Goal: Information Seeking & Learning: Learn about a topic

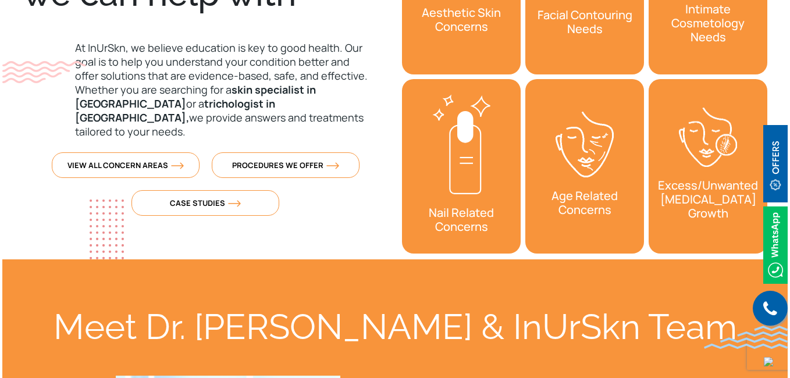
scroll to position [524, 0]
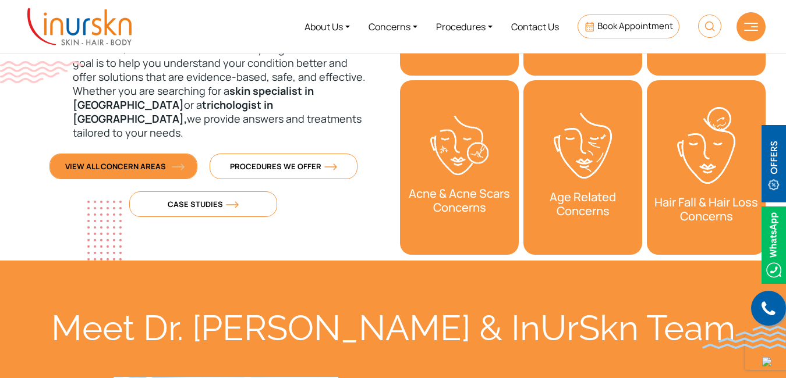
click at [155, 161] on span "View All Concern Areas" at bounding box center [123, 166] width 116 height 10
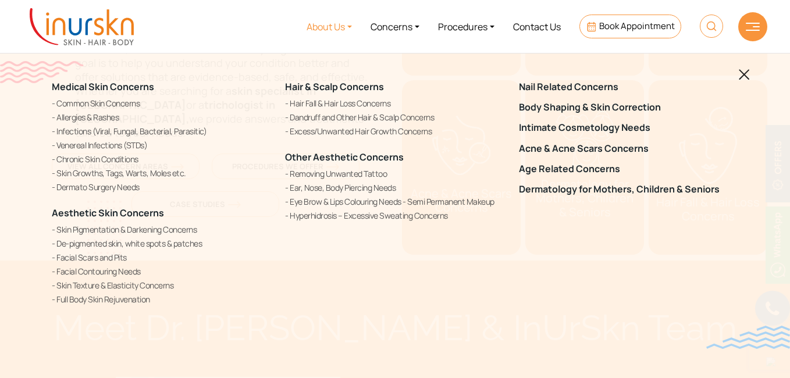
click at [328, 29] on link "About Us" at bounding box center [329, 27] width 64 height 44
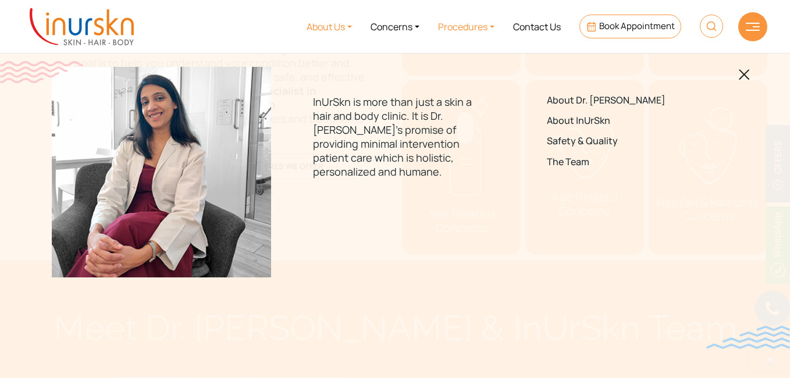
click at [485, 21] on link "Procedures" at bounding box center [466, 27] width 75 height 44
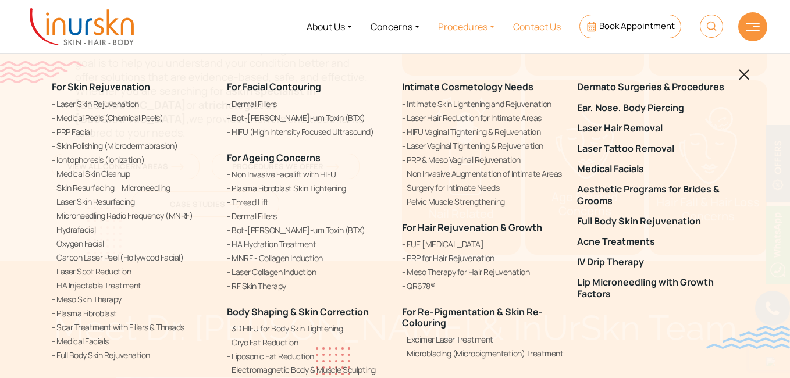
click at [546, 28] on link "Contact Us" at bounding box center [537, 27] width 66 height 44
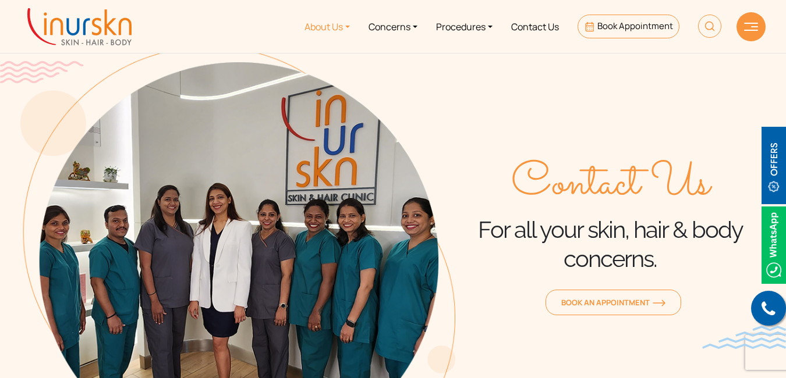
click at [326, 27] on link "About Us" at bounding box center [327, 27] width 64 height 44
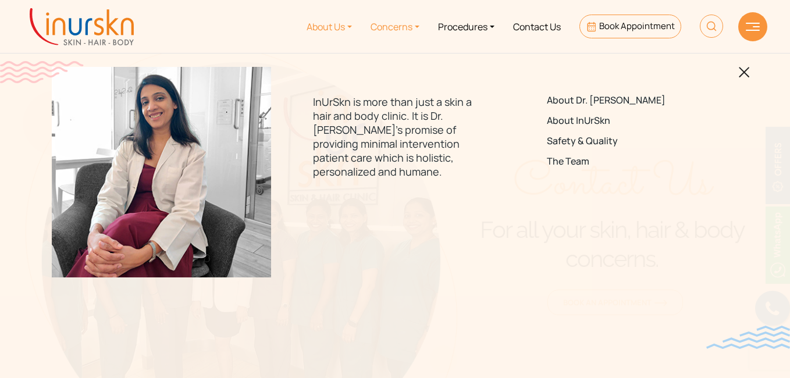
click at [395, 30] on link "Concerns" at bounding box center [395, 27] width 68 height 44
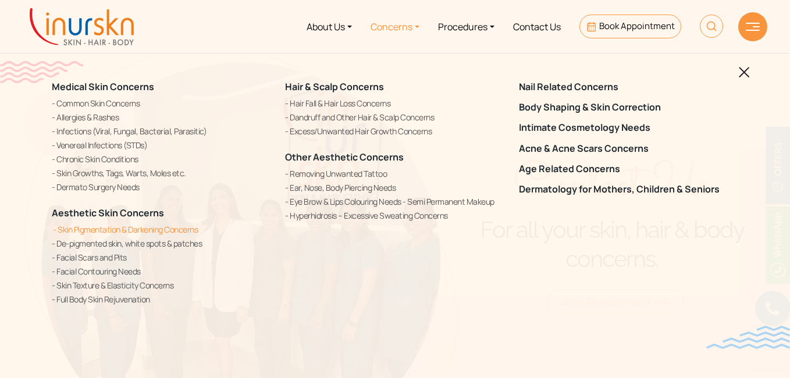
click at [109, 229] on link "Skin Pigmentation & Darkening Concerns" at bounding box center [161, 229] width 219 height 12
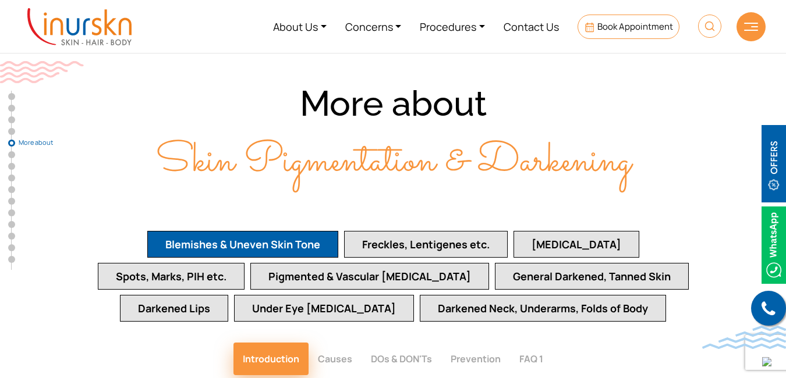
scroll to position [2386, 0]
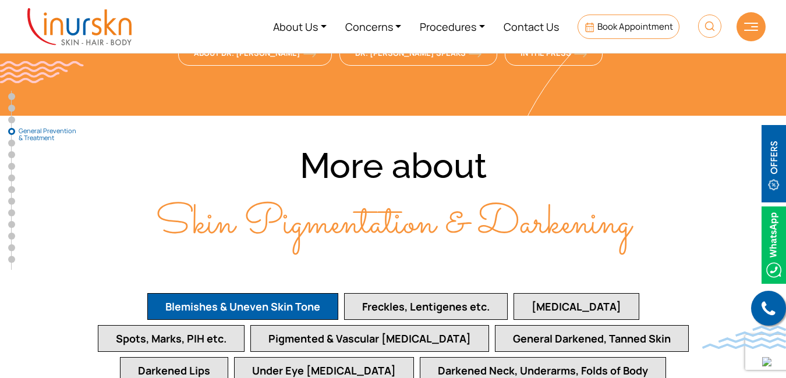
click at [371, 293] on button "Freckles, Lentigenes etc." at bounding box center [426, 306] width 164 height 27
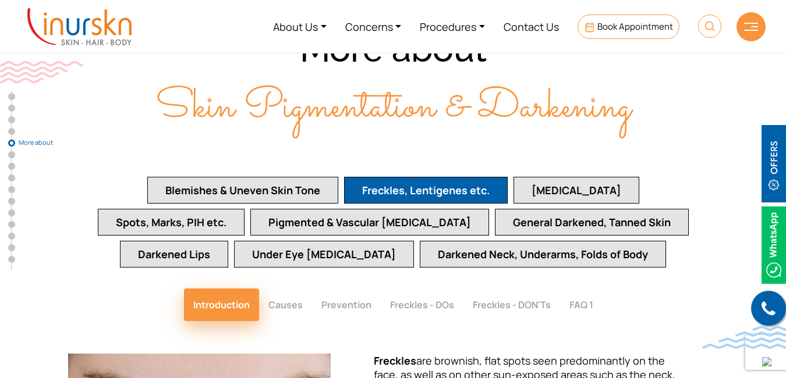
click at [513, 177] on button "[MEDICAL_DATA]" at bounding box center [576, 190] width 126 height 27
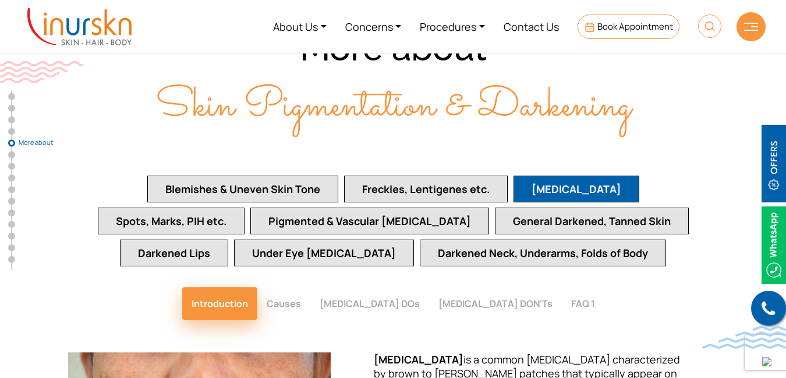
scroll to position [2502, 0]
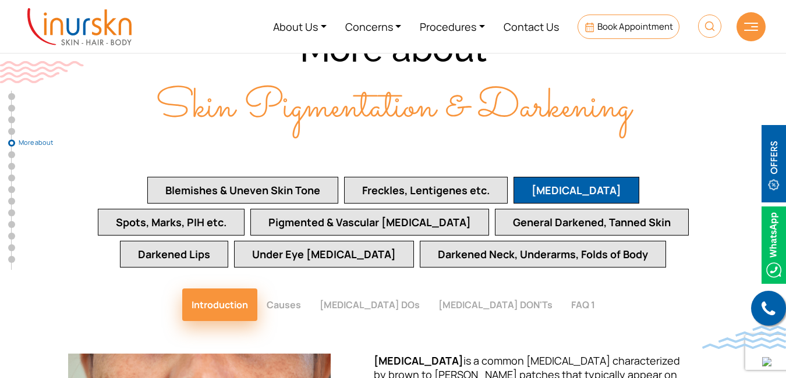
click at [244, 209] on button "Spots, Marks, PIH etc." at bounding box center [171, 222] width 147 height 27
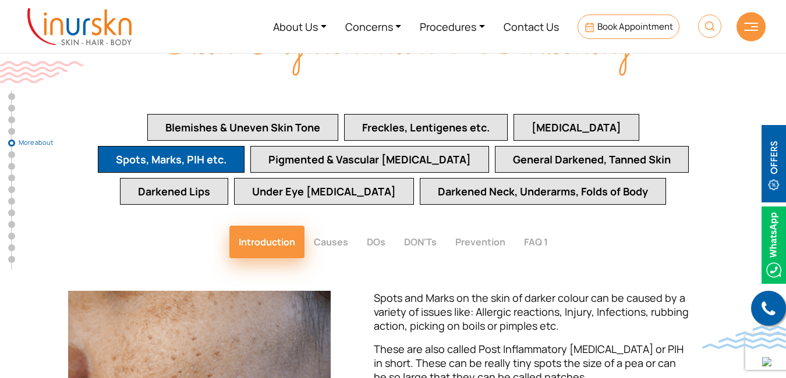
scroll to position [2560, 0]
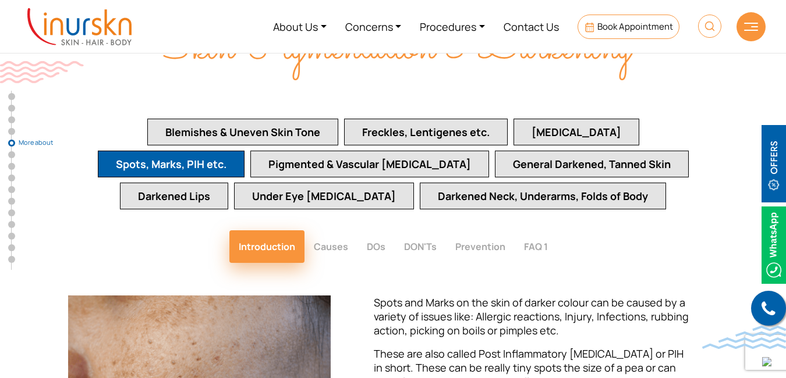
drag, startPoint x: 212, startPoint y: 100, endPoint x: 216, endPoint y: 104, distance: 6.2
click at [250, 151] on button "Pigmented & Vascular Birthmarks" at bounding box center [369, 164] width 239 height 27
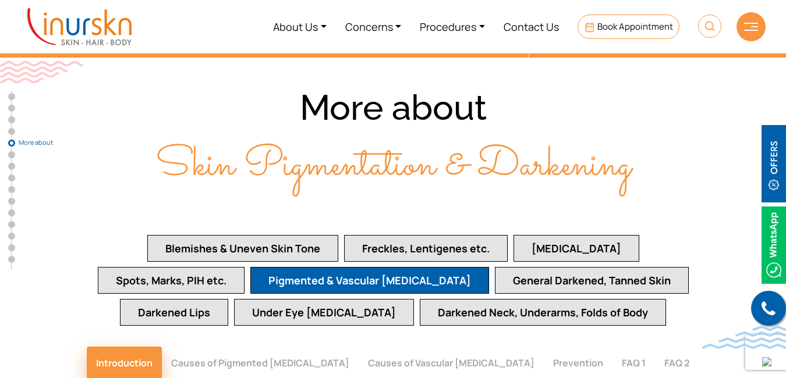
click at [495, 267] on button "General Darkened, Tanned Skin" at bounding box center [592, 280] width 194 height 27
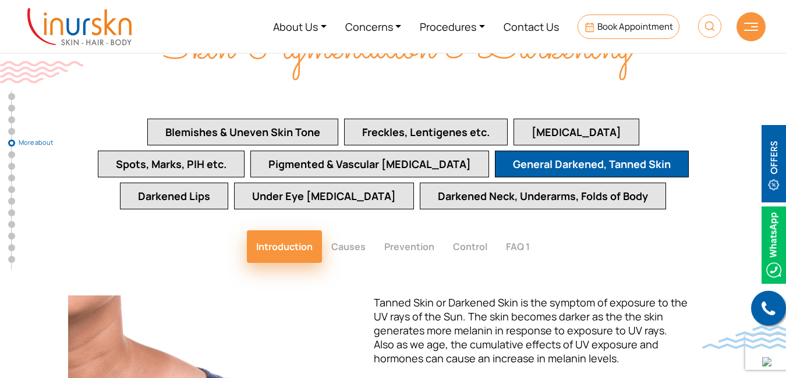
click at [228, 183] on button "Darkened Lips" at bounding box center [174, 196] width 108 height 27
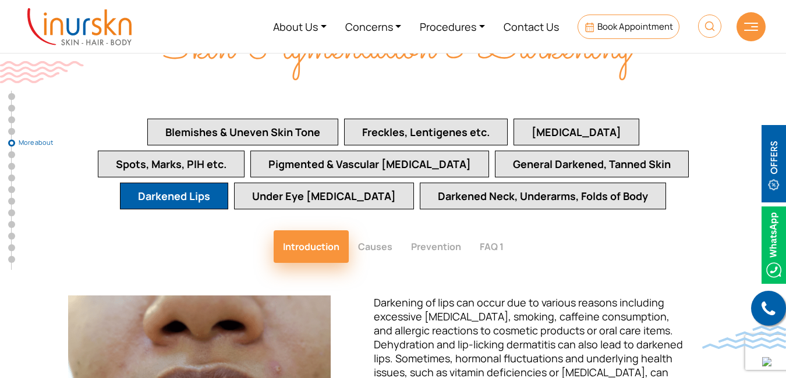
click at [258, 183] on button "Under Eye Dark Circles" at bounding box center [324, 196] width 180 height 27
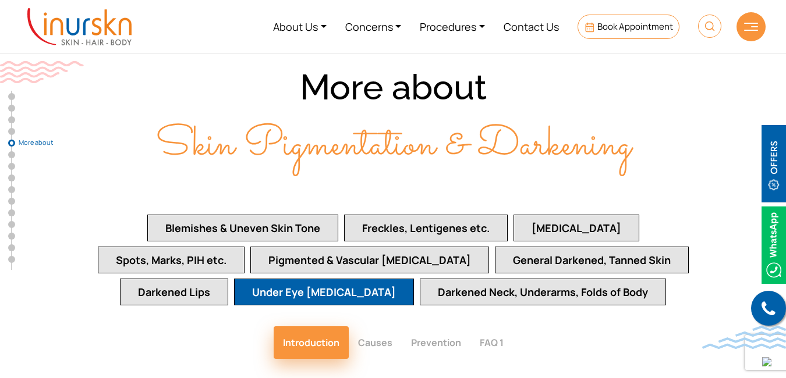
scroll to position [2444, 0]
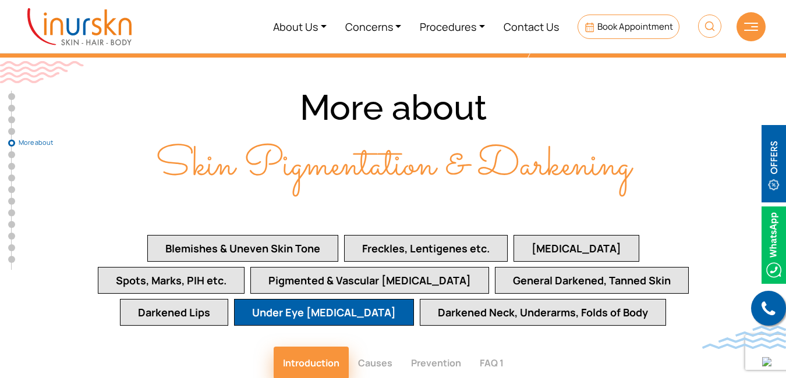
click at [452, 299] on button "Darkened Neck, Underarms, Folds of Body" at bounding box center [543, 312] width 246 height 27
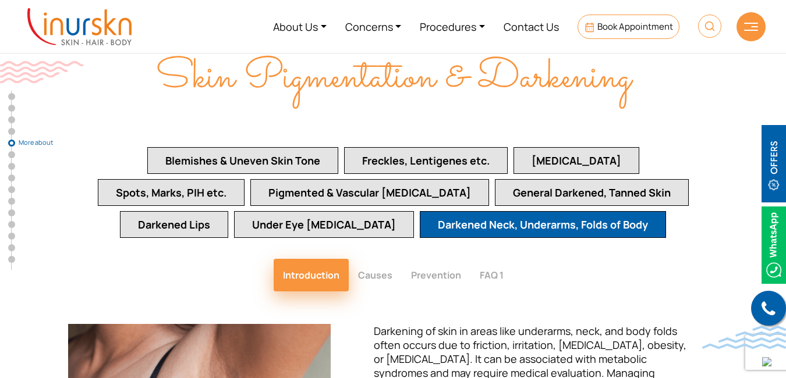
scroll to position [2502, 0]
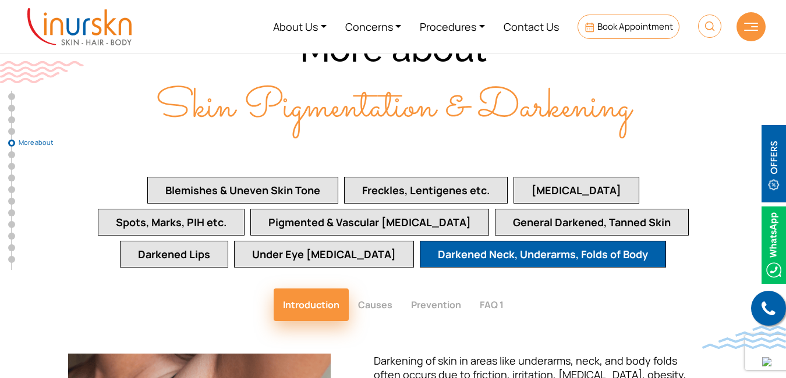
click at [513, 177] on button "Melasma" at bounding box center [576, 190] width 126 height 27
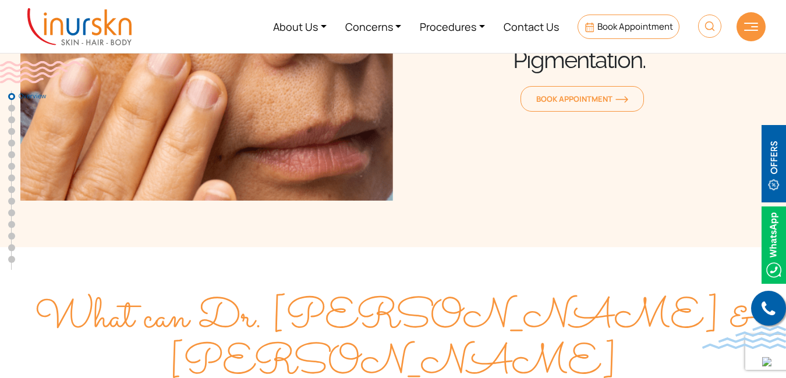
scroll to position [0, 0]
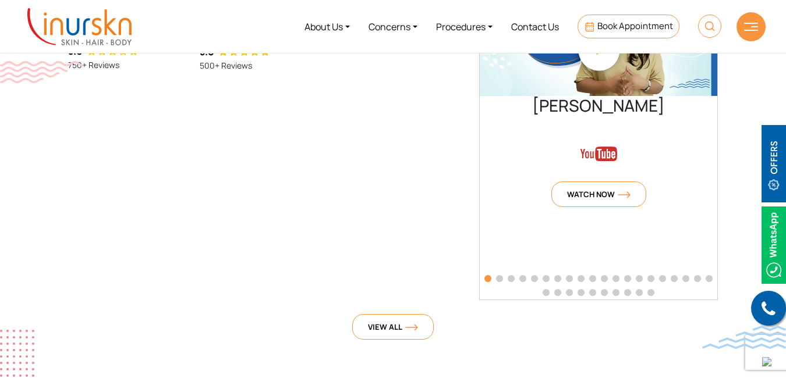
scroll to position [2677, 0]
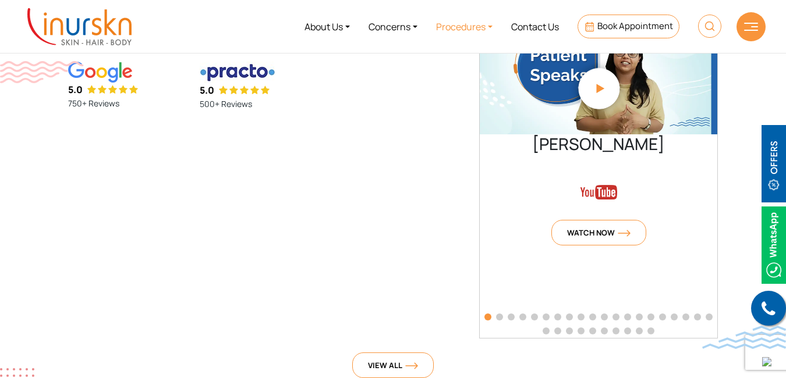
click at [466, 27] on link "Procedures" at bounding box center [464, 27] width 75 height 44
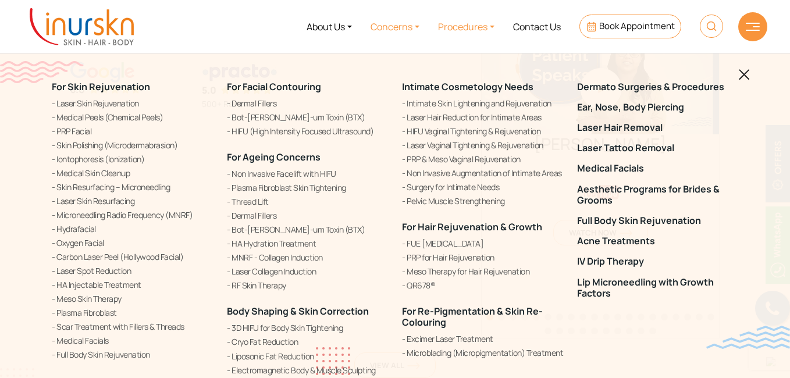
click at [386, 31] on link "Concerns" at bounding box center [395, 27] width 68 height 44
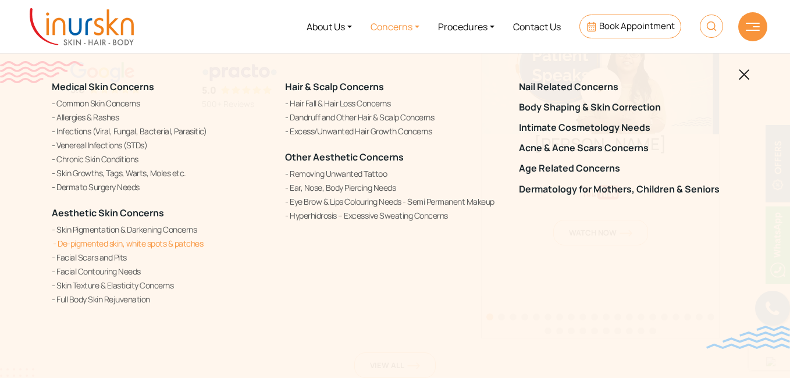
click at [101, 244] on link "De-pigmented skin, white spots & patches" at bounding box center [161, 243] width 219 height 12
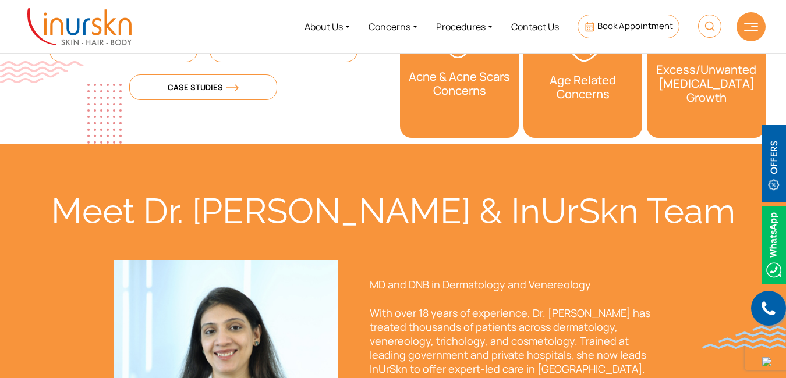
scroll to position [640, 0]
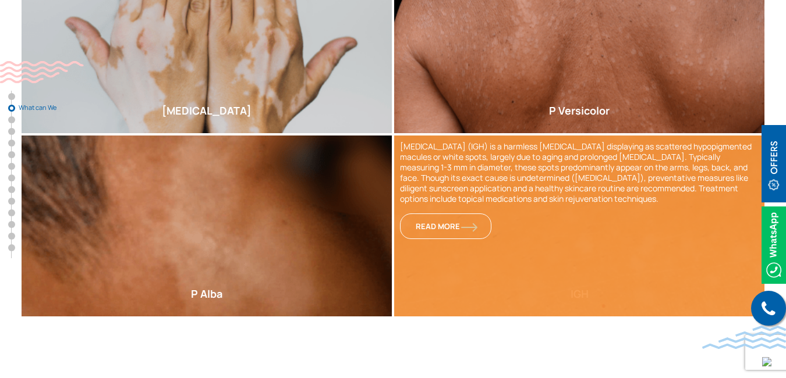
scroll to position [582, 0]
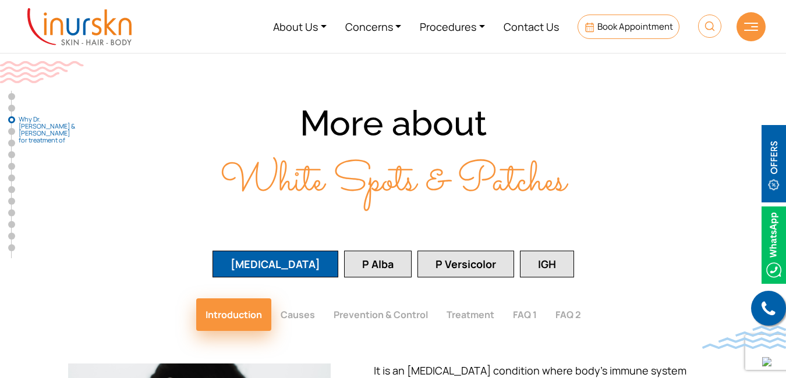
click at [359, 251] on button "P Alba" at bounding box center [378, 264] width 68 height 27
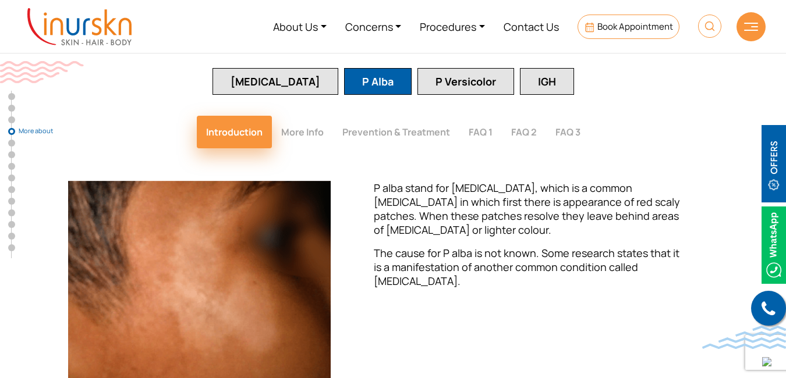
scroll to position [1571, 0]
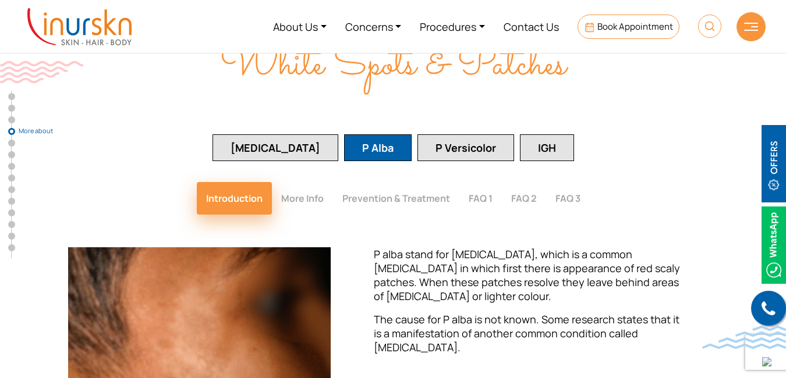
click at [434, 134] on button "P Versicolor" at bounding box center [465, 147] width 97 height 27
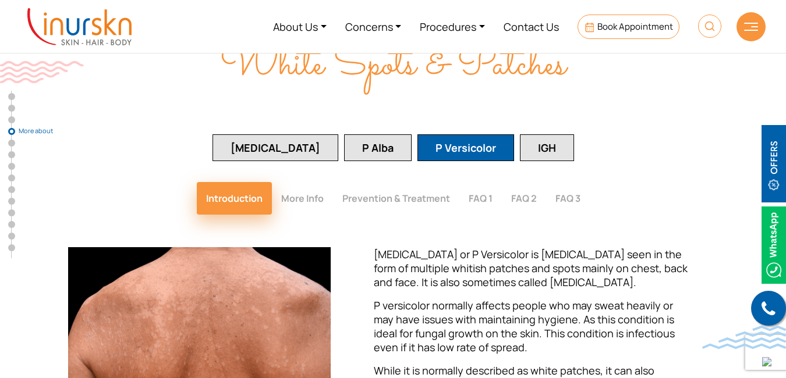
click at [524, 134] on button "IGH" at bounding box center [547, 147] width 54 height 27
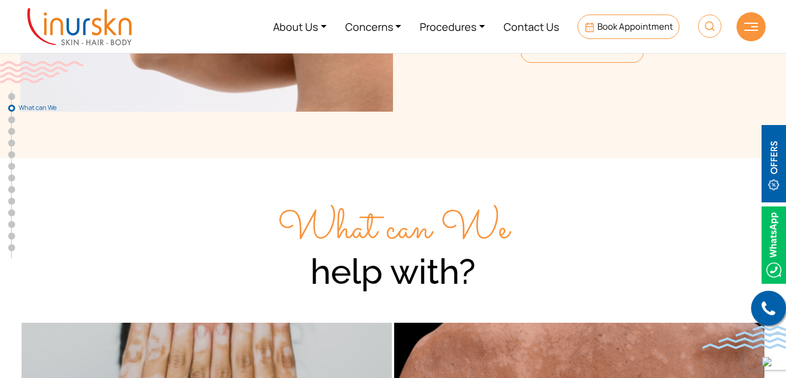
scroll to position [0, 0]
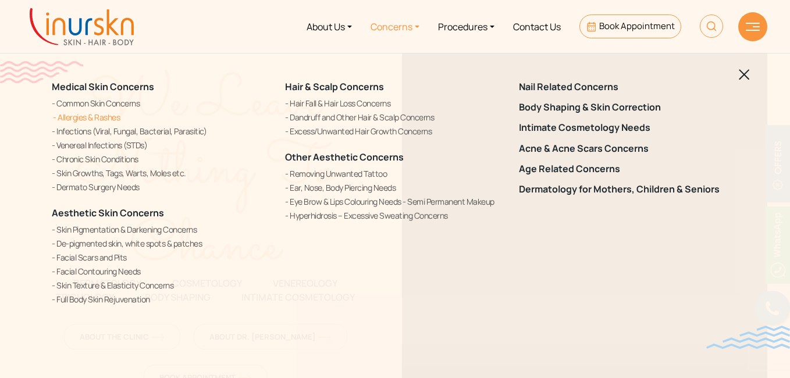
click at [100, 119] on link "Allergies & Rashes" at bounding box center [161, 117] width 219 height 12
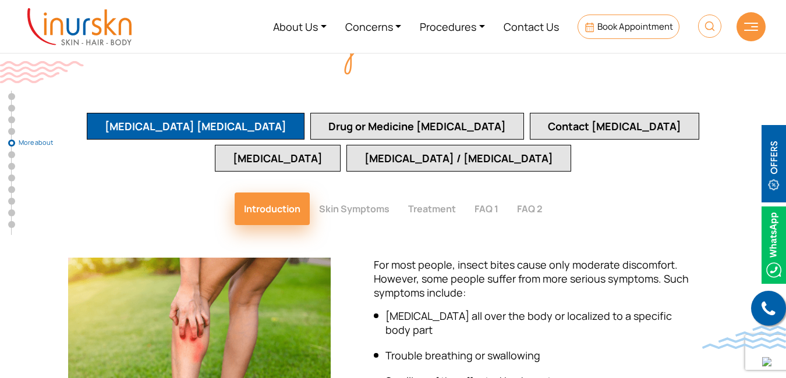
scroll to position [2211, 0]
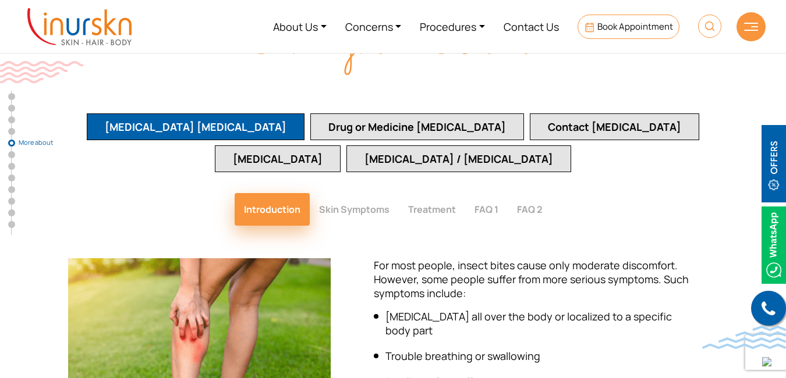
click at [367, 193] on button "Skin Symptoms" at bounding box center [354, 209] width 89 height 33
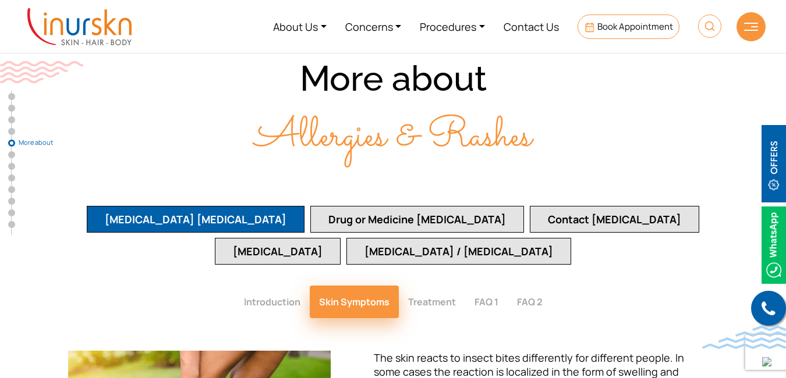
scroll to position [2095, 0]
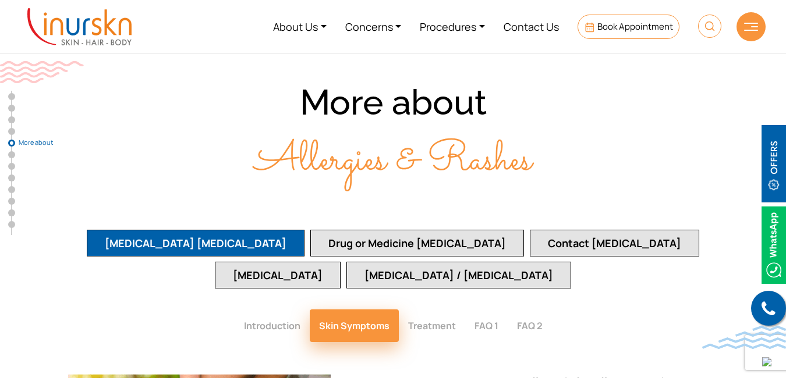
click at [312, 230] on button "Drug or Medicine [MEDICAL_DATA]" at bounding box center [417, 243] width 214 height 27
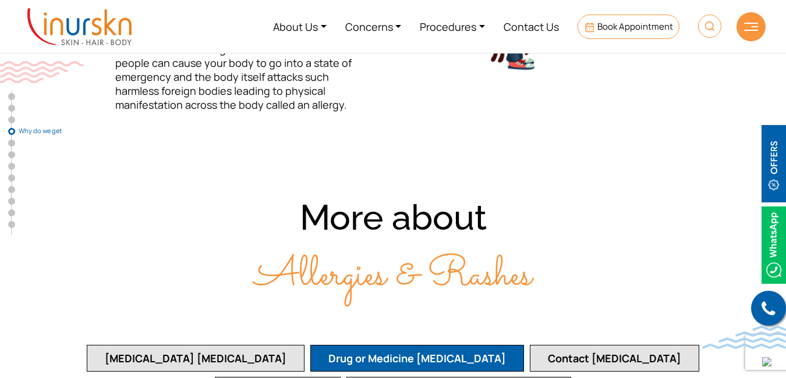
scroll to position [1979, 0]
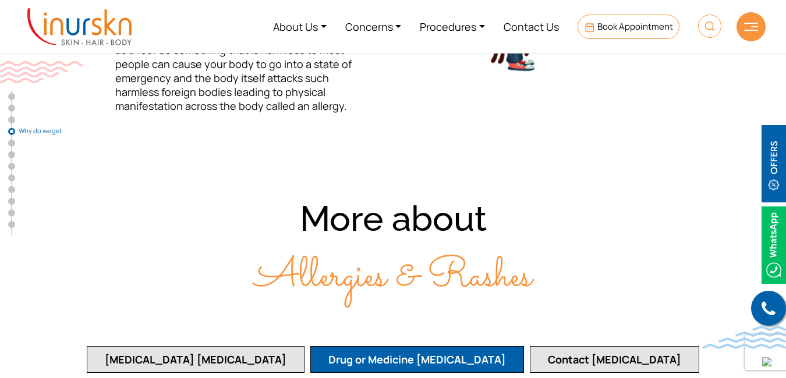
click at [530, 346] on button "Contact [MEDICAL_DATA]" at bounding box center [614, 359] width 169 height 27
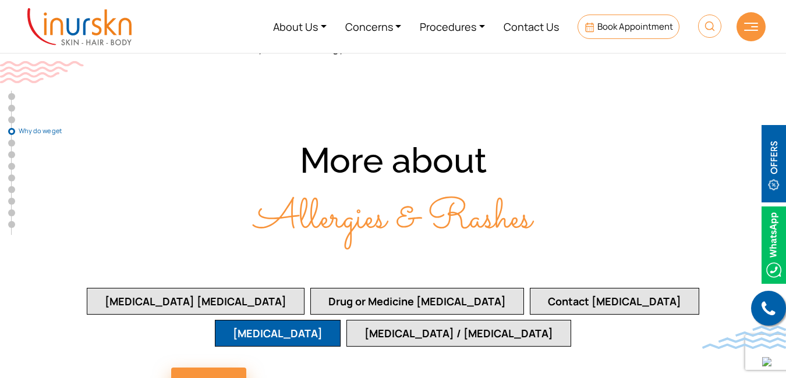
click at [403, 320] on button "[MEDICAL_DATA] / [MEDICAL_DATA]" at bounding box center [458, 333] width 225 height 27
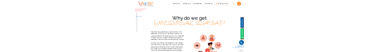
scroll to position [2282, 0]
